Goal: Information Seeking & Learning: Learn about a topic

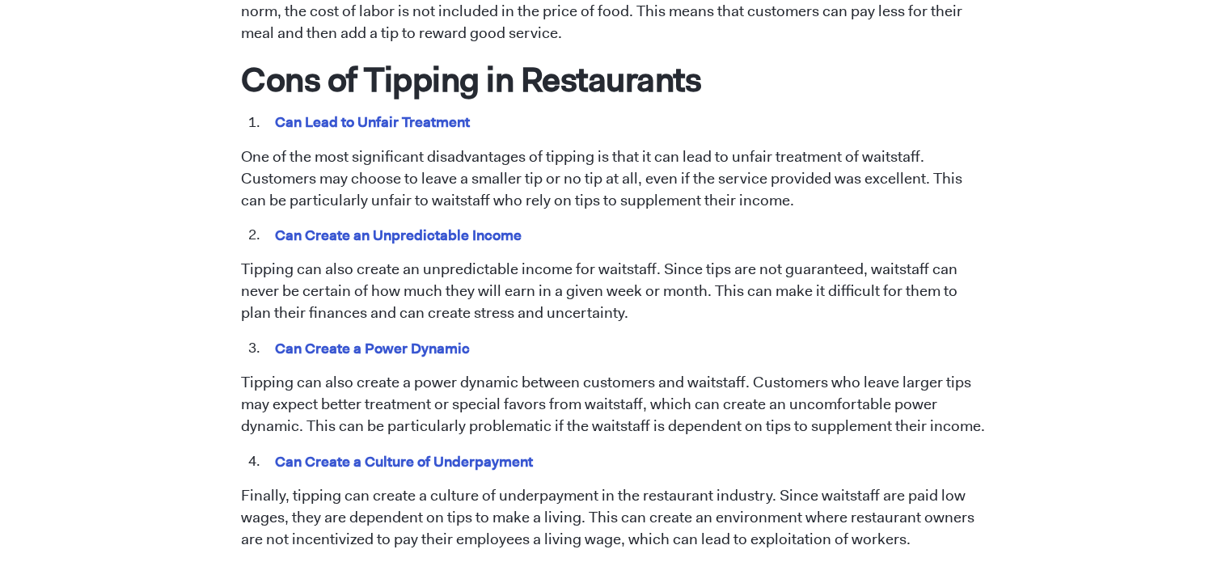
scroll to position [1456, 0]
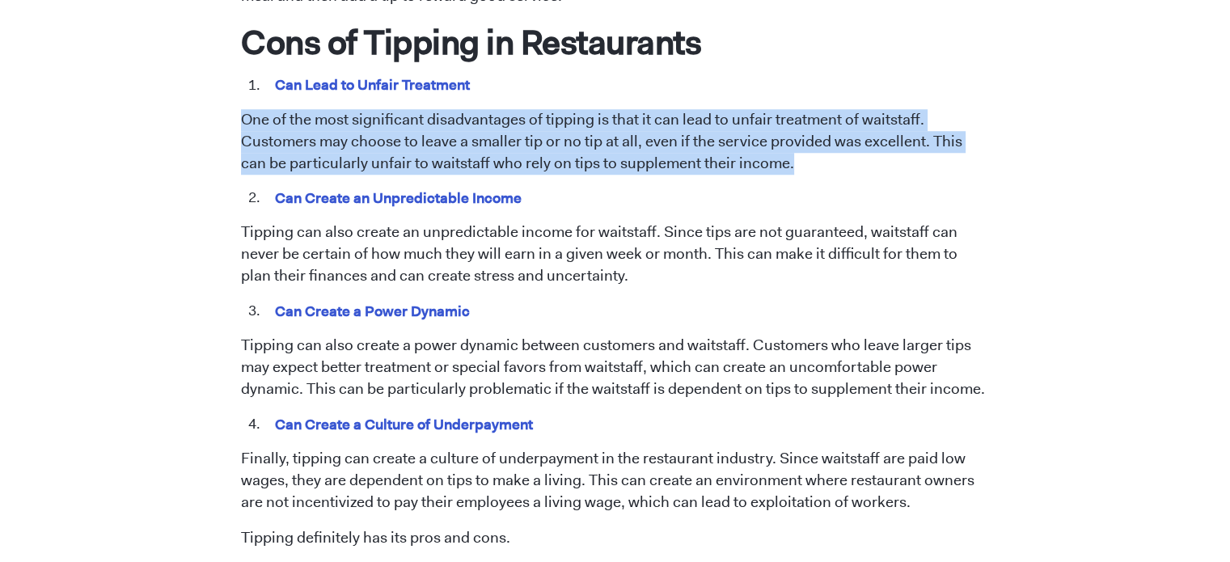
drag, startPoint x: 773, startPoint y: 145, endPoint x: 234, endPoint y: 96, distance: 541.7
copy p "One of the most significant disadvantages of tipping is that it can lead to unf…"
click at [833, 121] on p "One of the most significant disadvantages of tipping is that it can lead to unf…" at bounding box center [615, 142] width 748 height 66
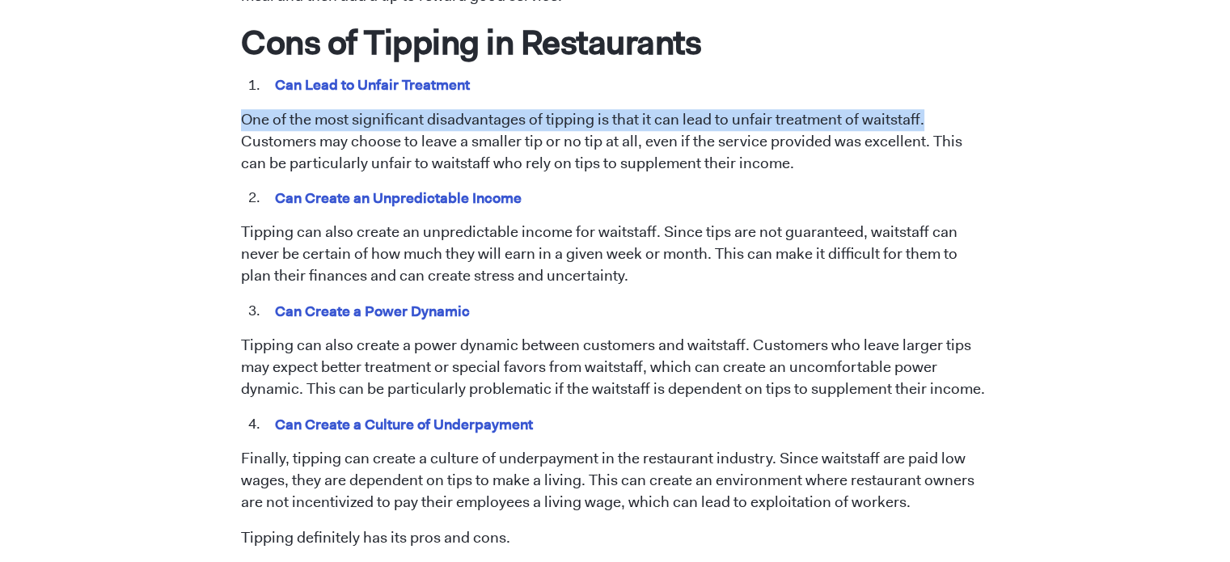
drag, startPoint x: 922, startPoint y: 96, endPoint x: 215, endPoint y: 95, distance: 707.0
copy p "One of the most significant disadvantages of tipping is that it can lead to unf…"
